Goal: Transaction & Acquisition: Purchase product/service

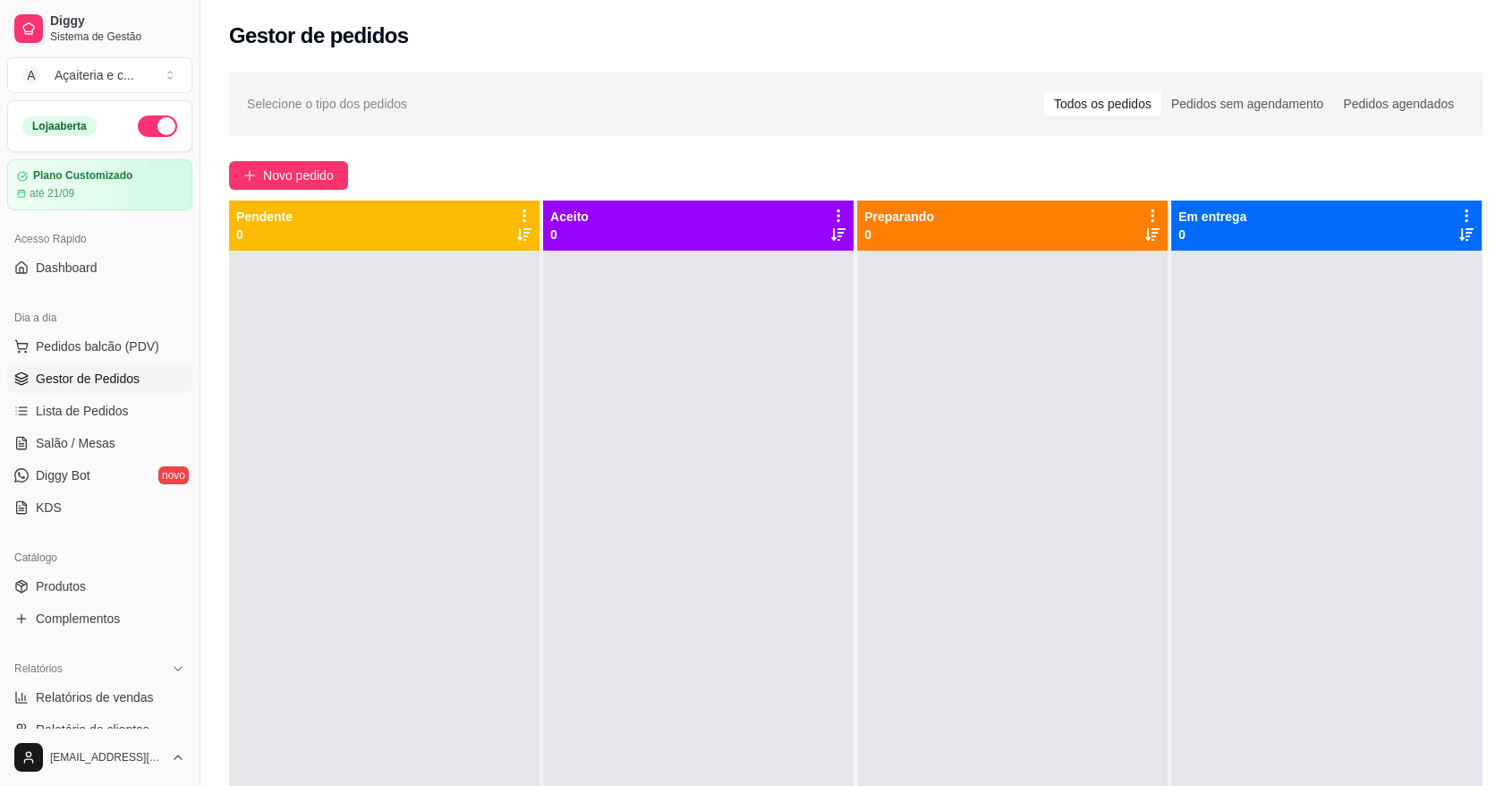
click at [284, 175] on span "Novo pedido" at bounding box center [298, 175] width 71 height 20
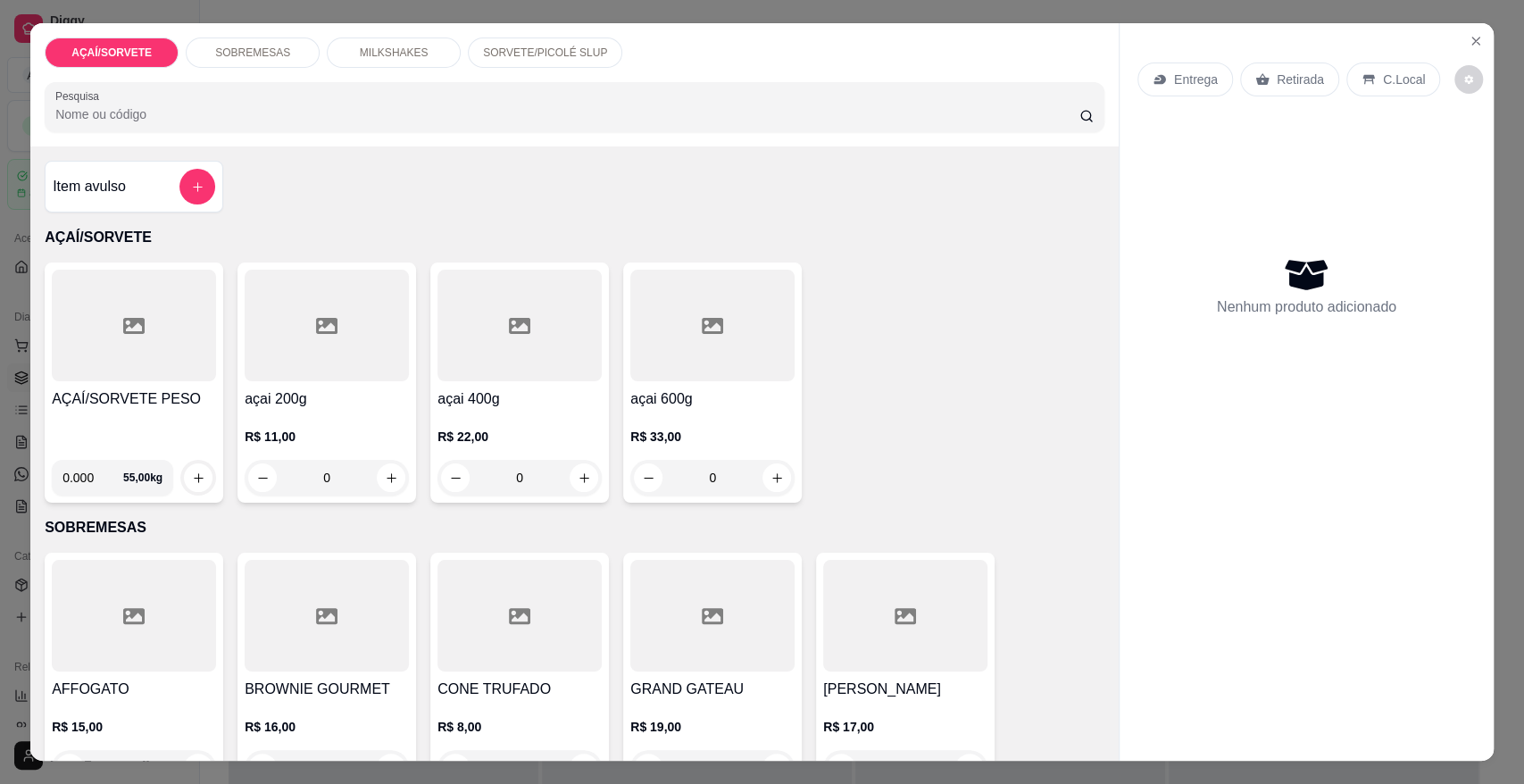
click at [556, 52] on p "SORVETE/PICOLÉ SLUP" at bounding box center [544, 52] width 124 height 14
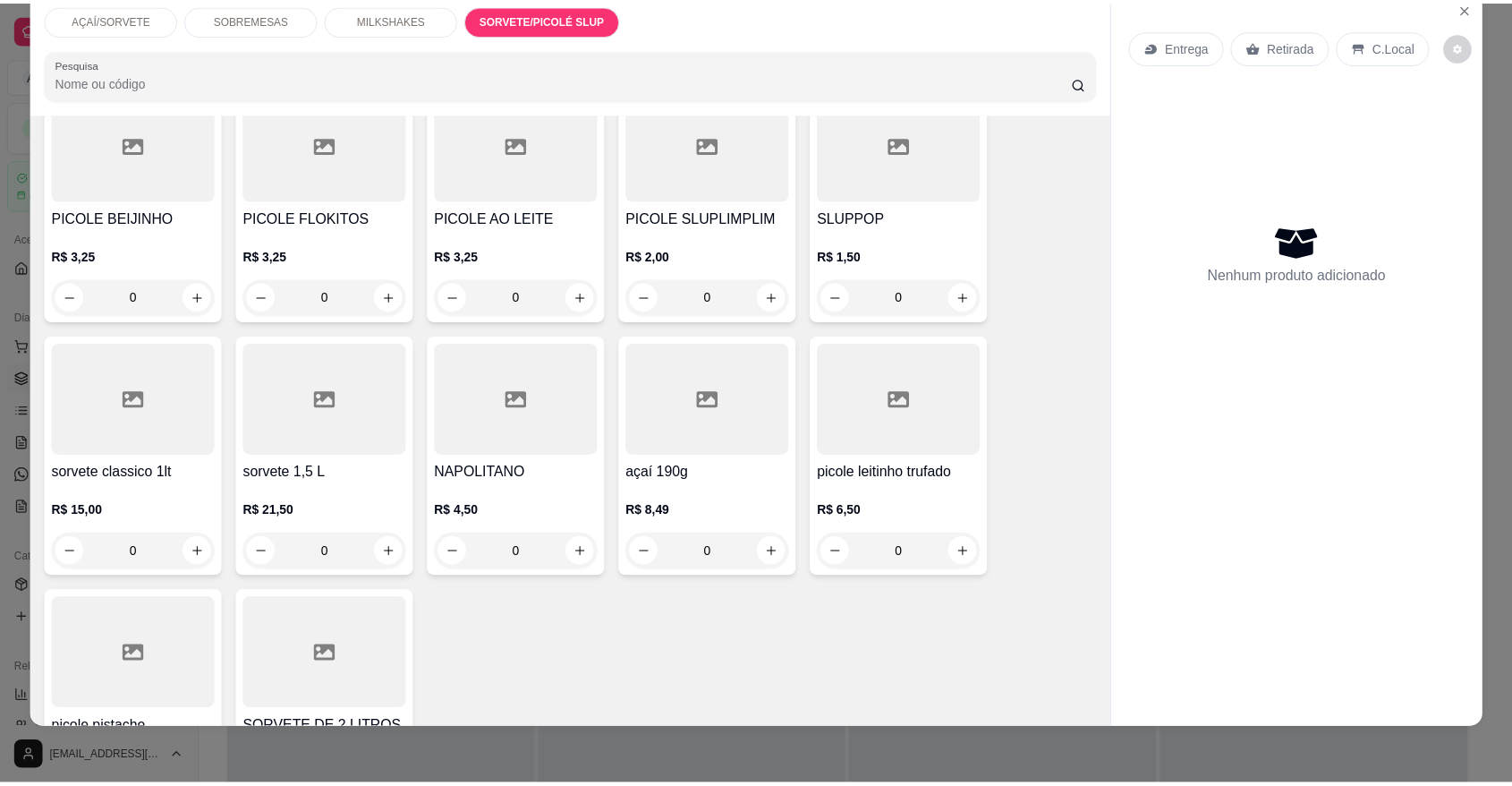
scroll to position [2952, 0]
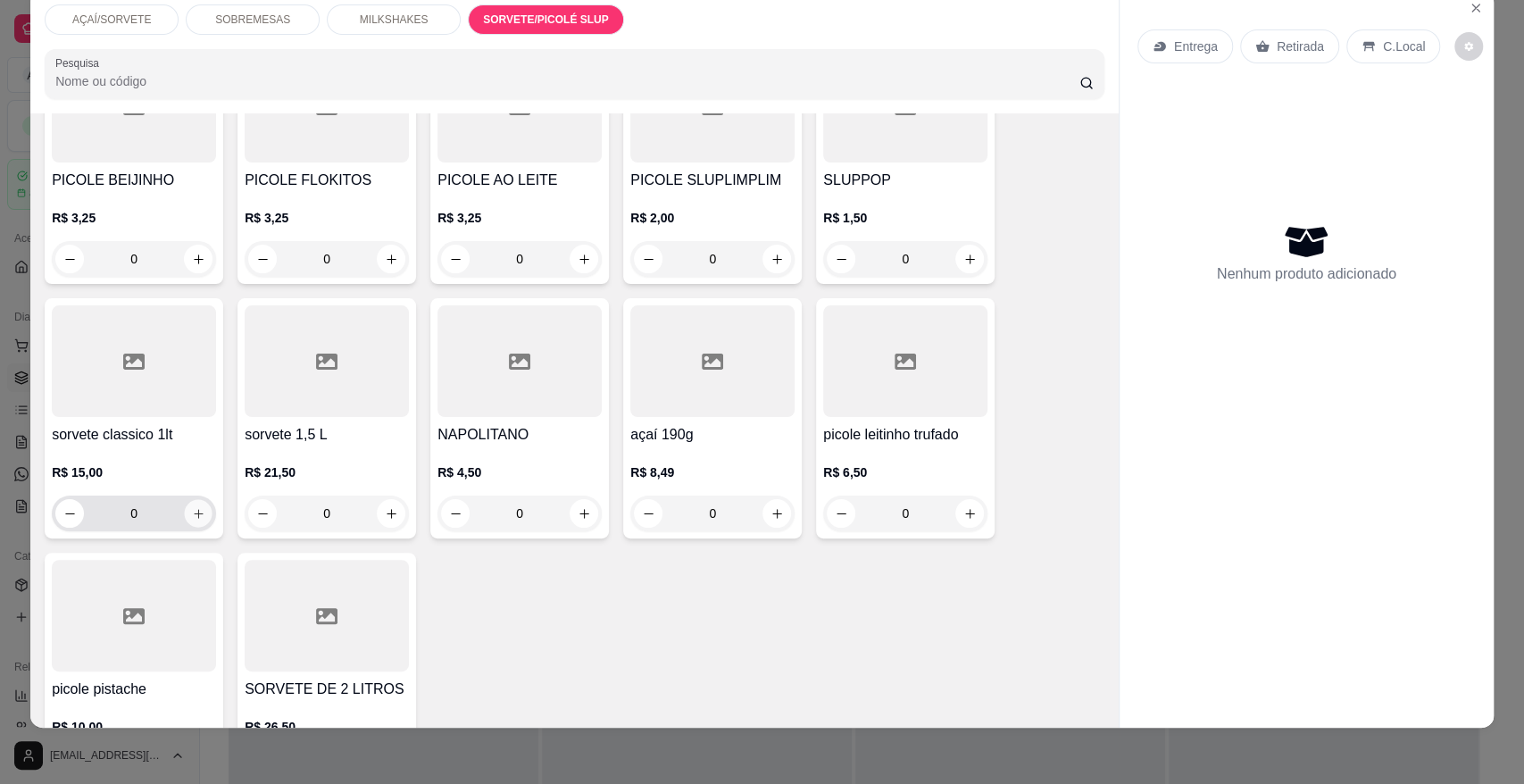
click at [192, 507] on icon "increase-product-quantity" at bounding box center [198, 514] width 13 height 13
type input "1"
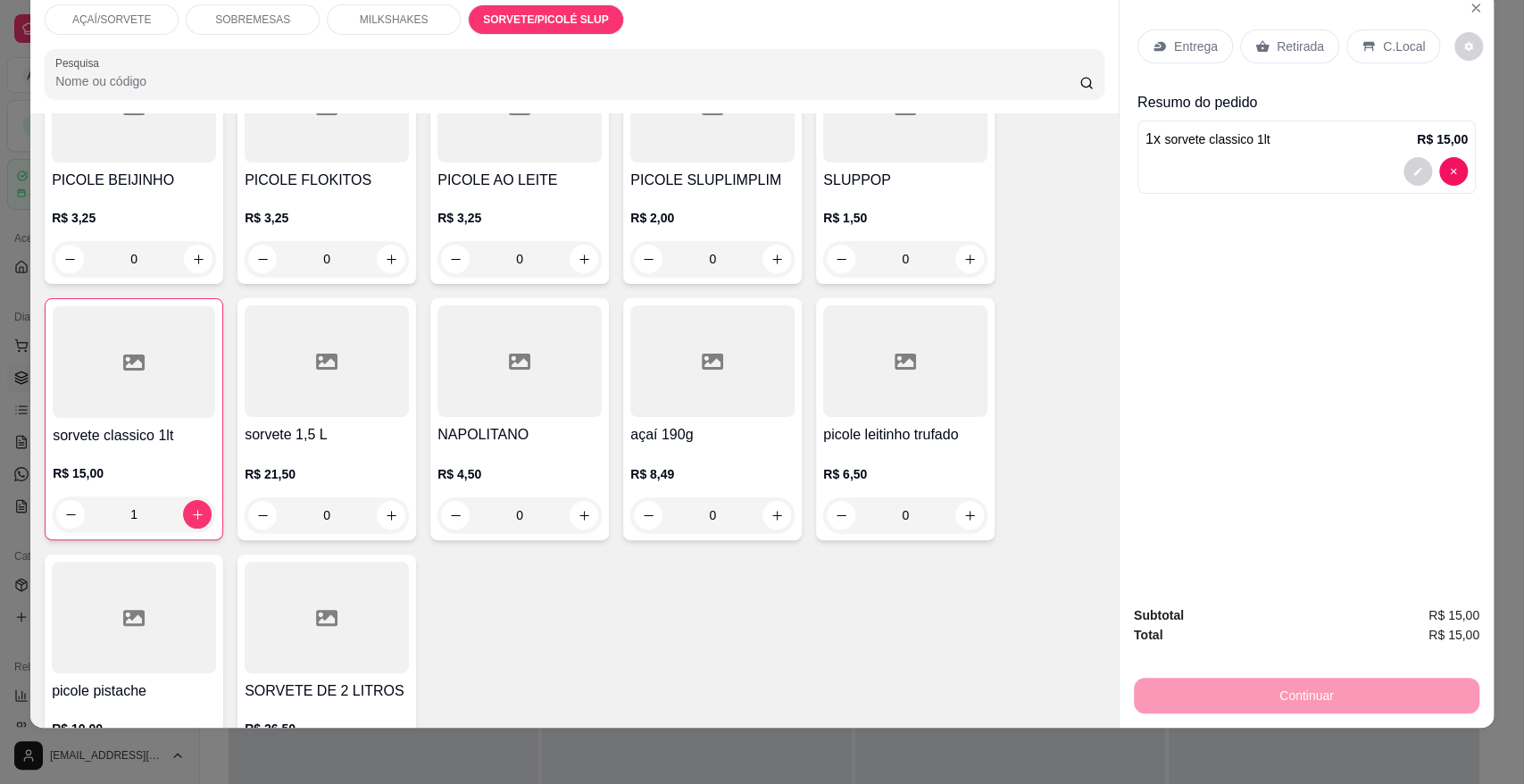
click at [1302, 52] on p "Retirada" at bounding box center [1300, 46] width 47 height 18
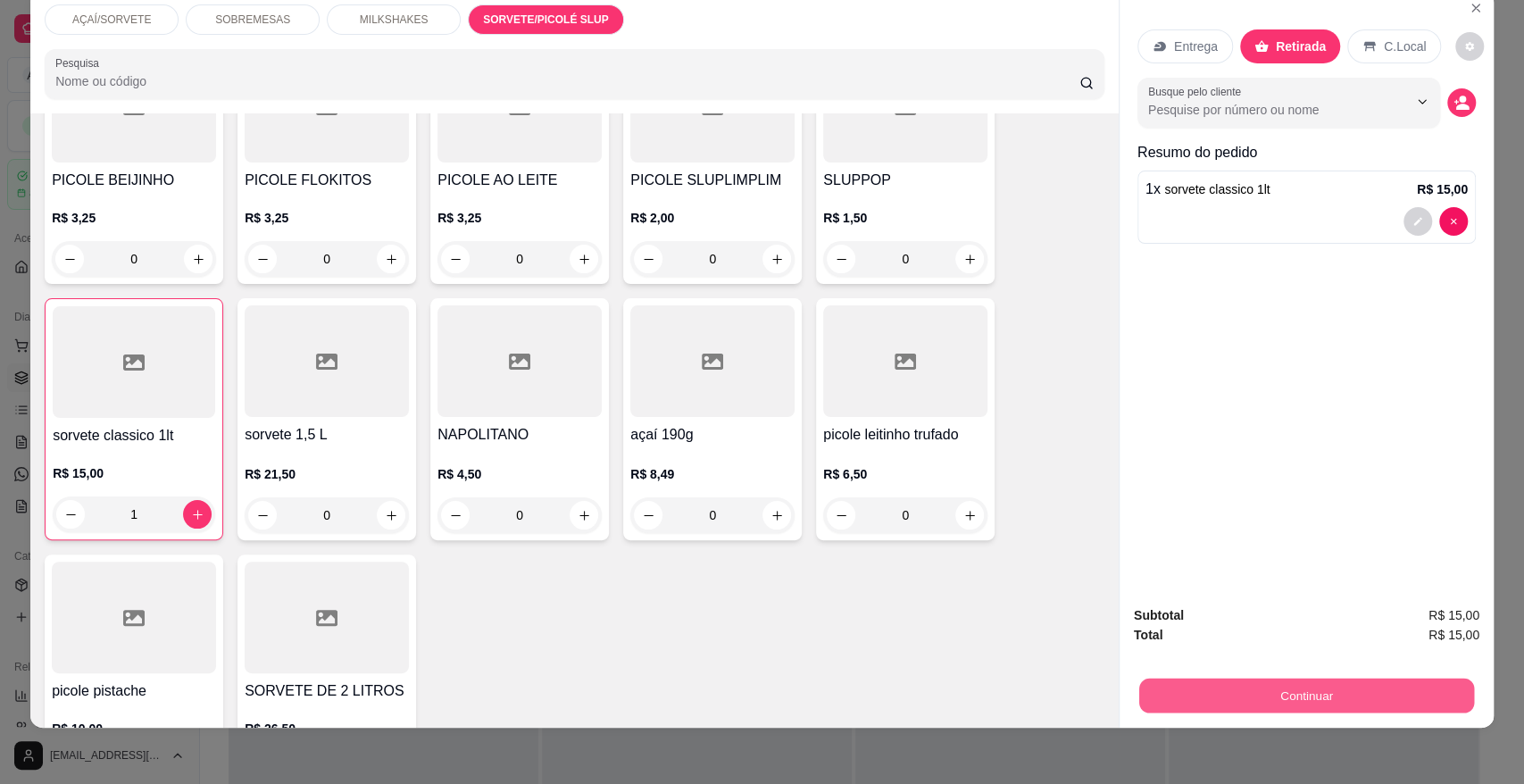
click at [1373, 684] on button "Continuar" at bounding box center [1307, 694] width 334 height 35
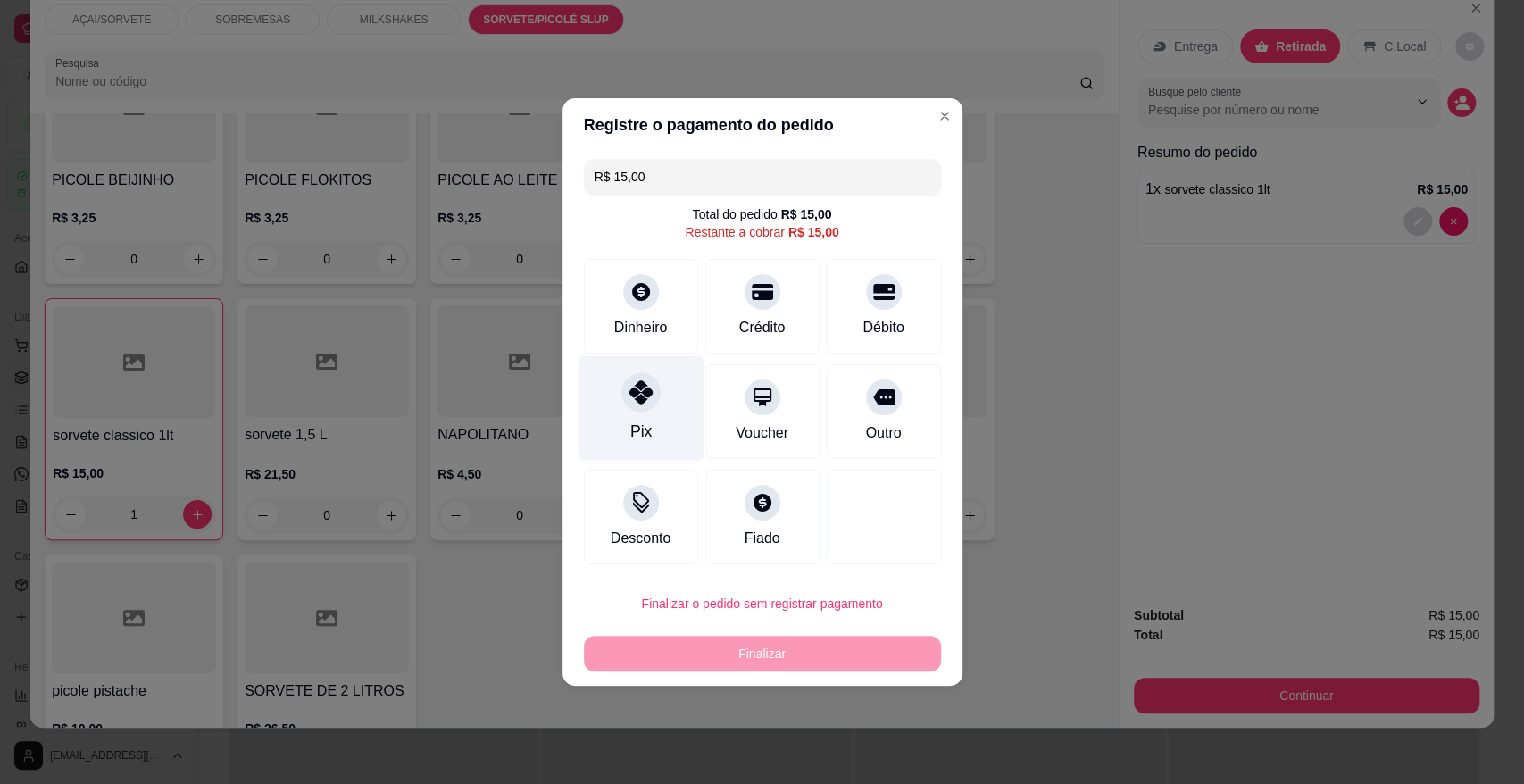
click at [603, 400] on div "Pix" at bounding box center [640, 408] width 126 height 105
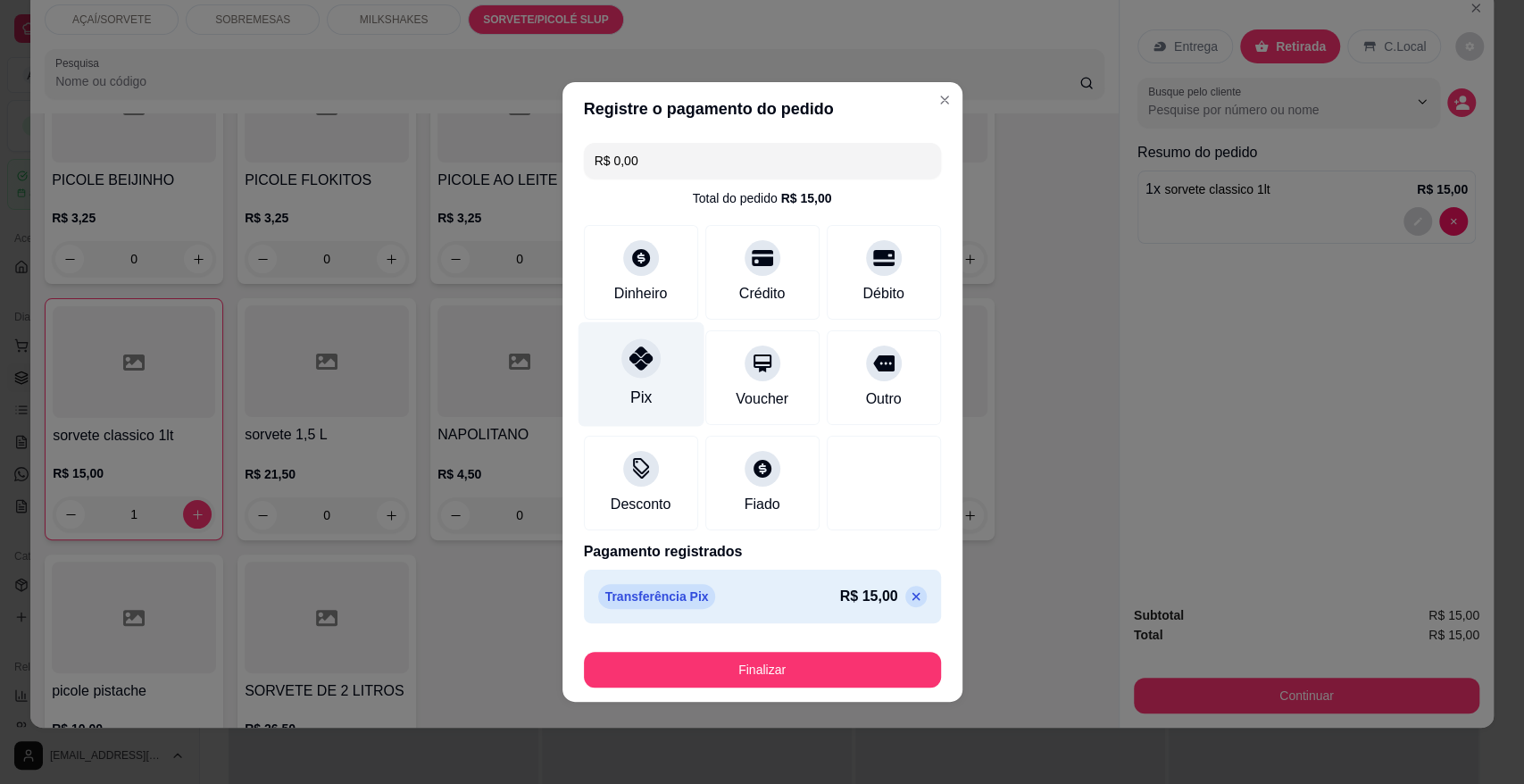
type input "R$ 0,00"
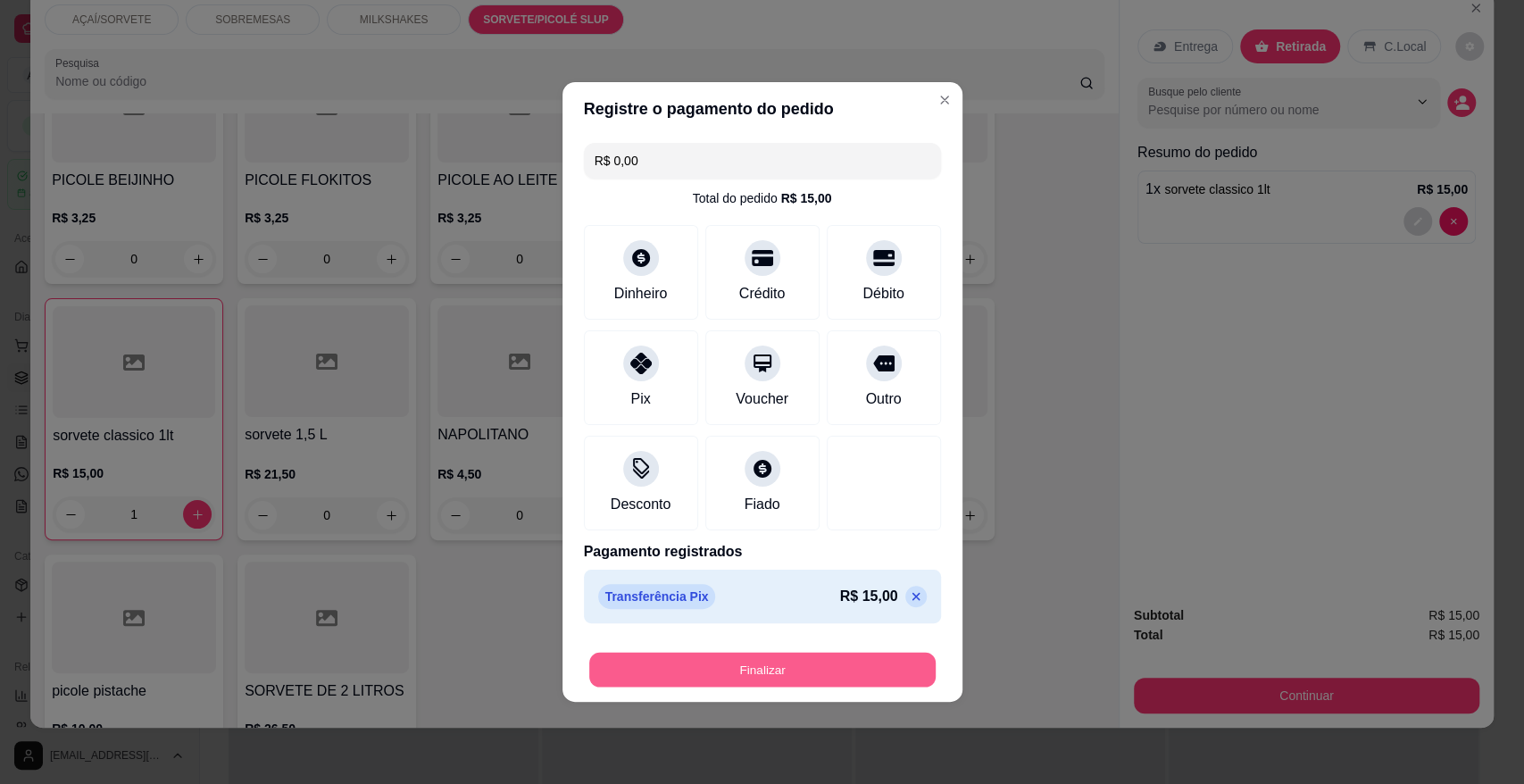
click at [692, 673] on button "Finalizar" at bounding box center [762, 670] width 347 height 35
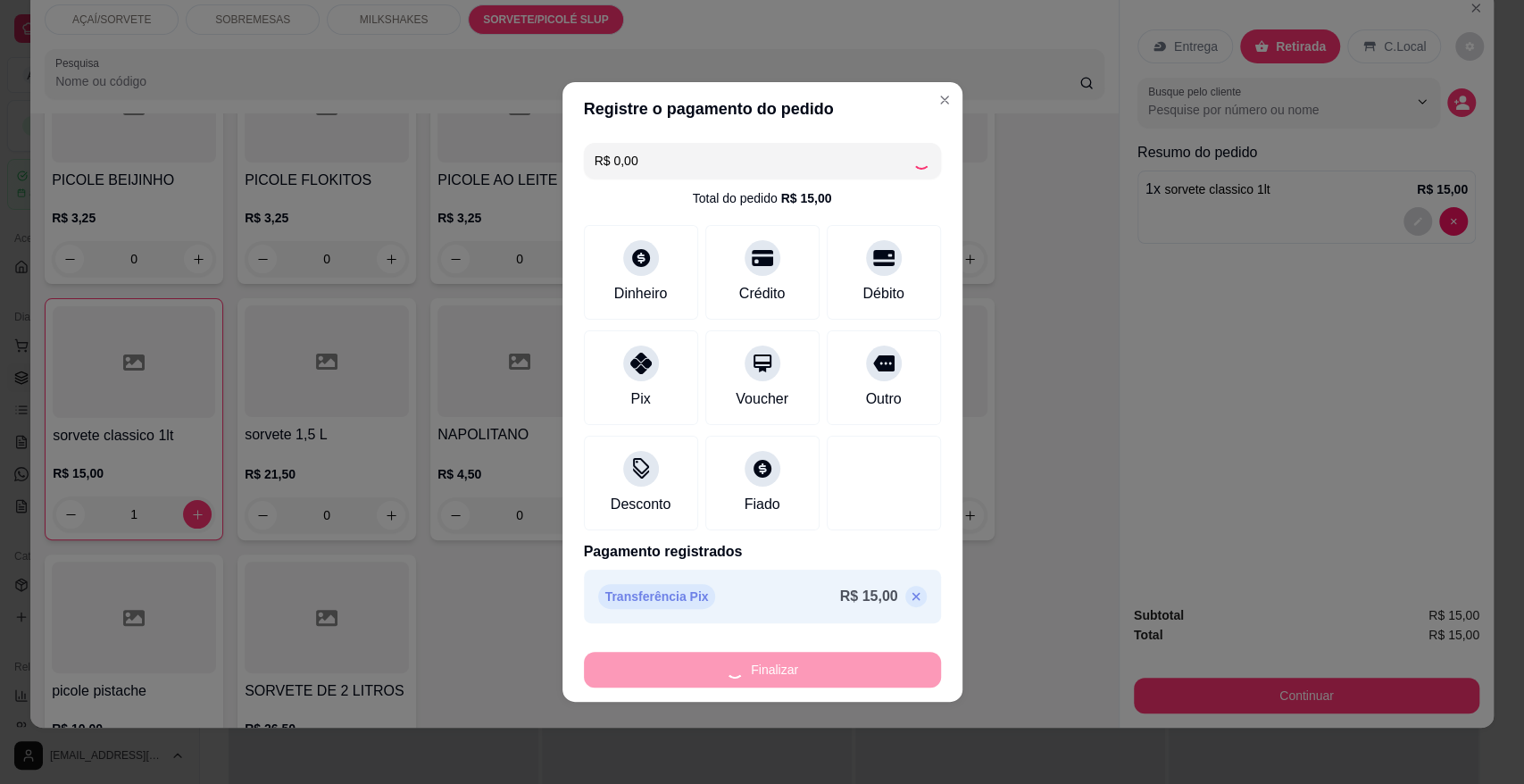
type input "0"
type input "-R$ 15,00"
